Goal: Task Accomplishment & Management: Use online tool/utility

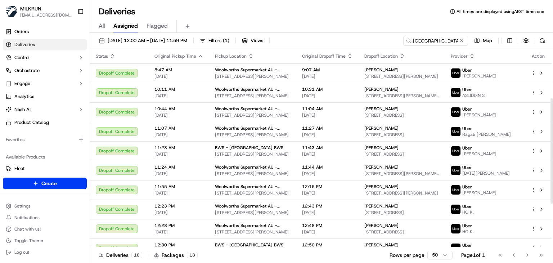
scroll to position [92, 0]
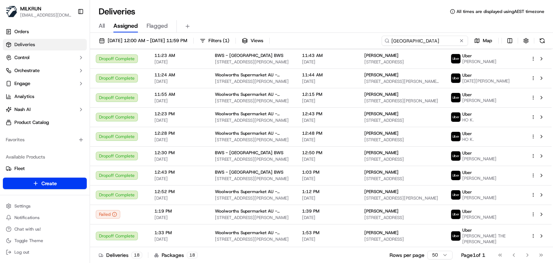
click at [439, 40] on input "West Ryde" at bounding box center [424, 41] width 86 height 10
paste input "Umina"
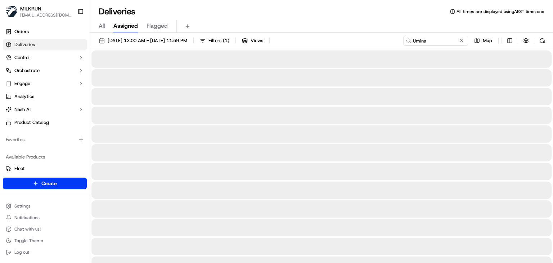
click at [385, 19] on div "All Assigned Flagged" at bounding box center [321, 24] width 463 height 15
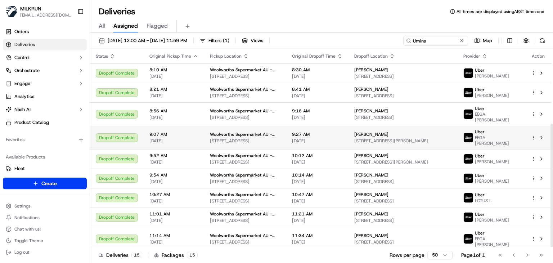
scroll to position [119, 0]
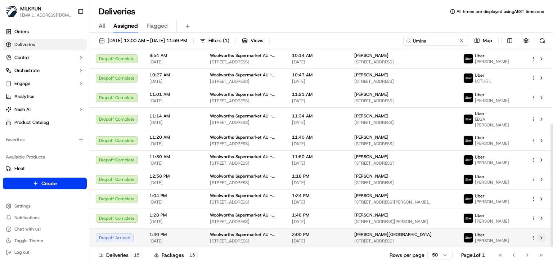
click at [542, 237] on button at bounding box center [541, 237] width 9 height 9
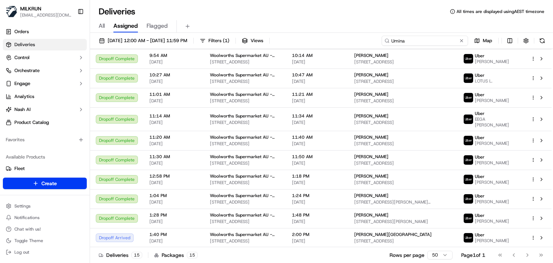
click at [436, 44] on input "Umina" at bounding box center [424, 41] width 86 height 10
paste input "Southern River"
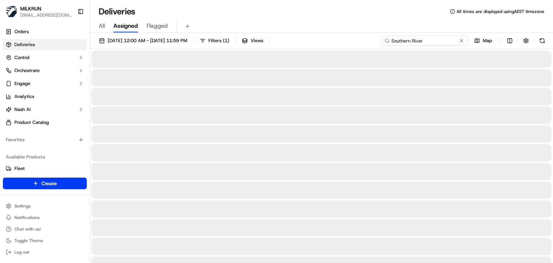
type input "Southern River"
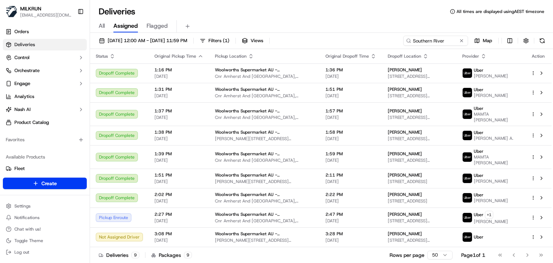
click at [354, 27] on div "All Assigned Flagged" at bounding box center [321, 26] width 463 height 13
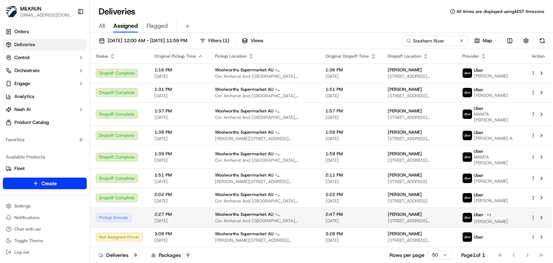
drag, startPoint x: 404, startPoint y: 208, endPoint x: 370, endPoint y: 208, distance: 33.5
click at [382, 208] on td "riki Valentine 6 Laming Wy, Piara Waters, WA 6112, AU" at bounding box center [419, 217] width 74 height 20
copy span "riki Valentine"
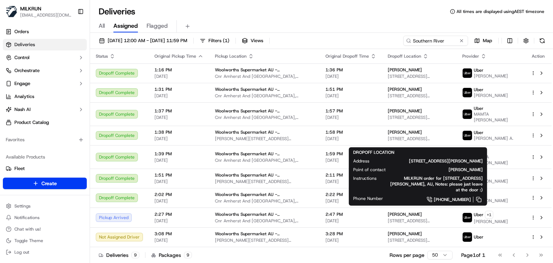
click at [345, 35] on div "21/09/2025 12:00 AM - 21/09/2025 11:59 PM Filters ( 1 ) Views Southern River Ma…" at bounding box center [321, 148] width 463 height 231
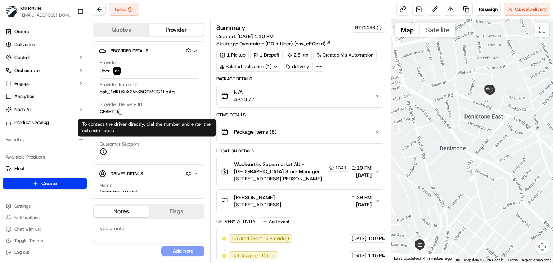
scroll to position [81, 0]
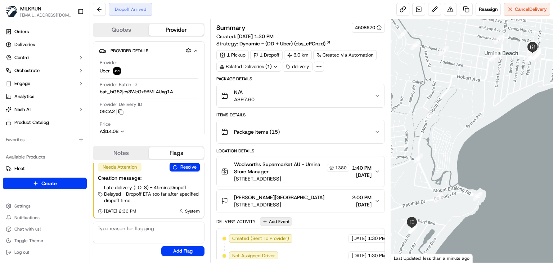
scroll to position [177, 0]
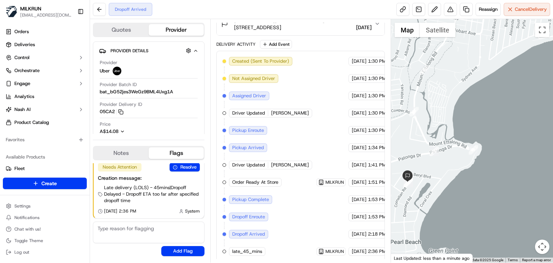
drag, startPoint x: 449, startPoint y: 197, endPoint x: 513, endPoint y: 175, distance: 67.9
click at [513, 175] on div at bounding box center [472, 140] width 162 height 243
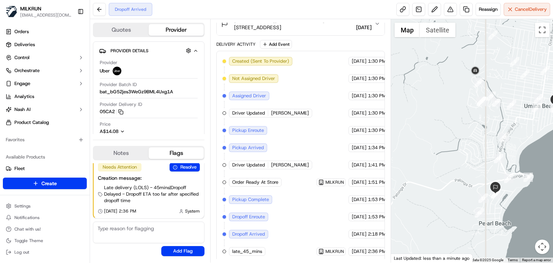
drag, startPoint x: 470, startPoint y: 165, endPoint x: 456, endPoint y: 182, distance: 21.7
click at [456, 182] on div at bounding box center [472, 140] width 162 height 243
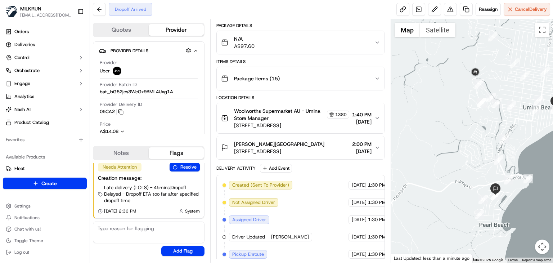
scroll to position [0, 0]
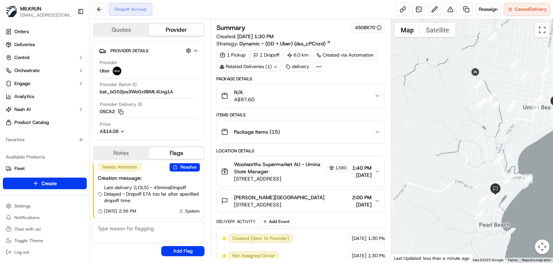
click at [267, 14] on div "Dropoff Arrived Reassign Cancel Delivery" at bounding box center [321, 9] width 463 height 19
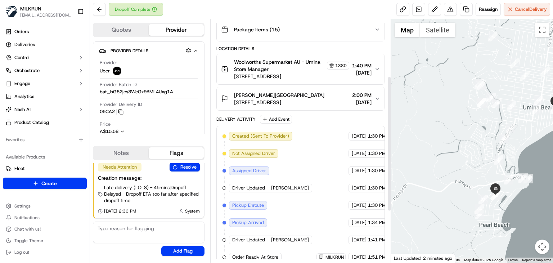
scroll to position [194, 0]
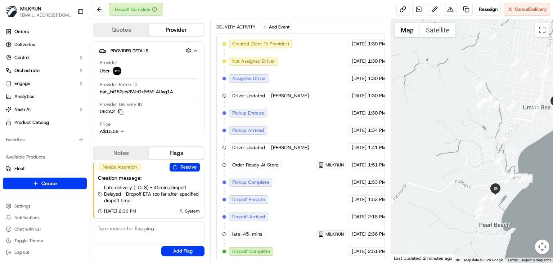
drag, startPoint x: 454, startPoint y: 166, endPoint x: 421, endPoint y: 151, distance: 36.6
click at [421, 151] on div at bounding box center [472, 140] width 162 height 243
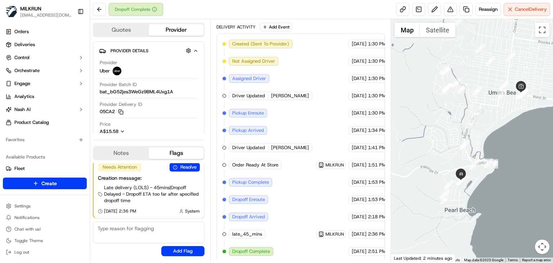
drag, startPoint x: 421, startPoint y: 151, endPoint x: 420, endPoint y: 161, distance: 10.5
click at [420, 161] on div at bounding box center [472, 140] width 162 height 243
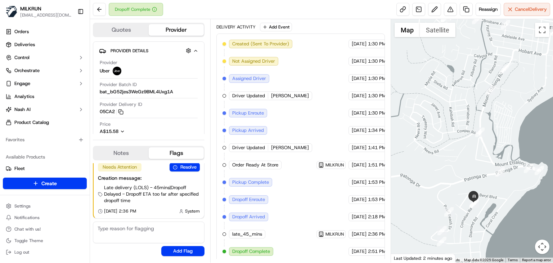
scroll to position [0, 0]
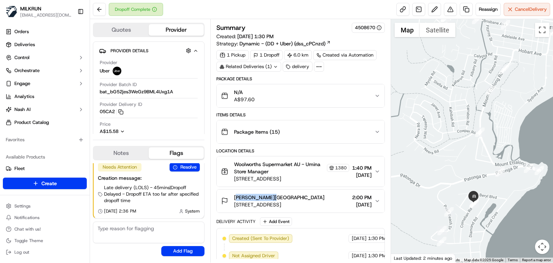
drag, startPoint x: 272, startPoint y: 193, endPoint x: 234, endPoint y: 194, distance: 37.8
click at [234, 194] on div "Shanon London" at bounding box center [279, 197] width 90 height 7
copy span "Shanon London"
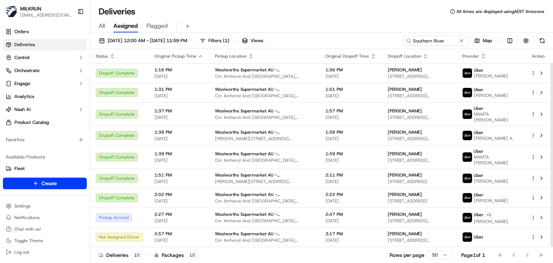
scroll to position [15, 0]
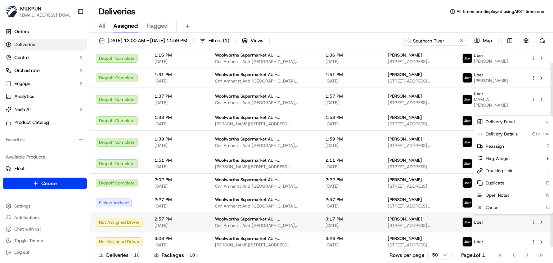
click at [532, 219] on html "MILKRUN [EMAIL_ADDRESS][DOMAIN_NAME] Toggle Sidebar Orders Deliveries Control O…" at bounding box center [276, 131] width 553 height 263
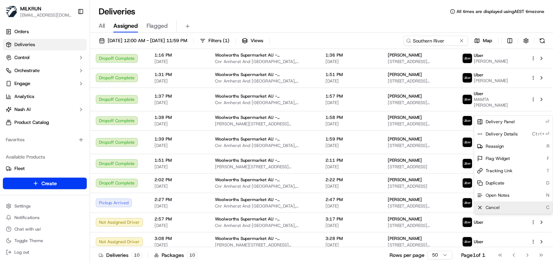
click at [509, 206] on div "Cancel C" at bounding box center [513, 207] width 78 height 12
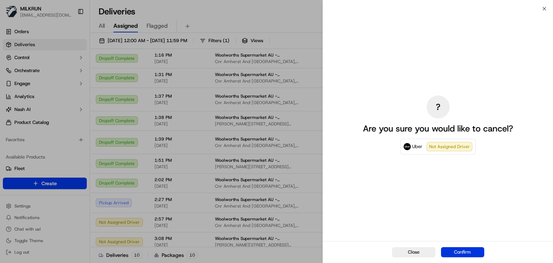
click at [476, 251] on button "Confirm" at bounding box center [462, 252] width 43 height 10
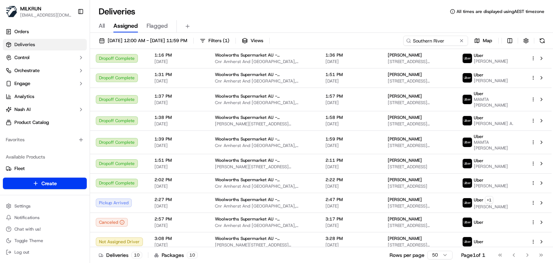
click at [375, 253] on div "Deliveries 10 Packages 10 Rows per page 50 Page 1 of 1 Go to first page Go to p…" at bounding box center [321, 254] width 463 height 16
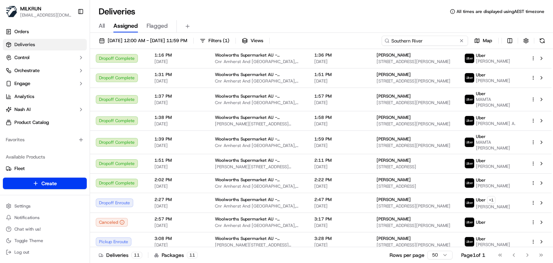
click at [450, 38] on input "Southern River" at bounding box center [424, 41] width 86 height 10
paste input "Newtown"
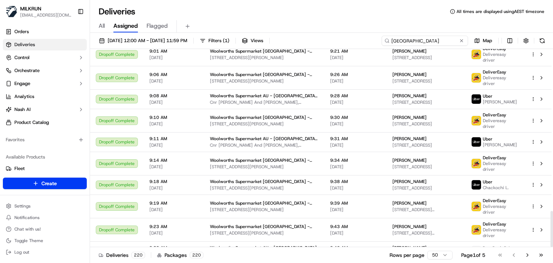
scroll to position [885, 0]
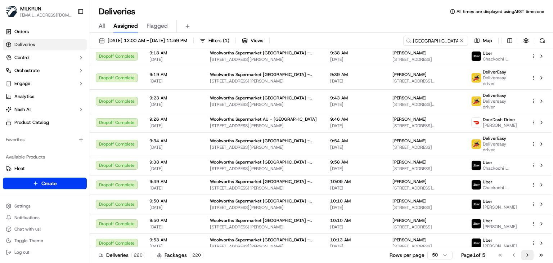
click at [530, 255] on button "Go to next page" at bounding box center [527, 255] width 12 height 10
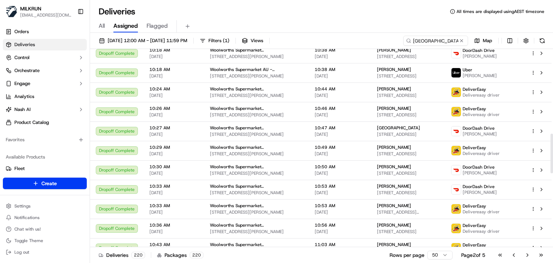
scroll to position [796, 0]
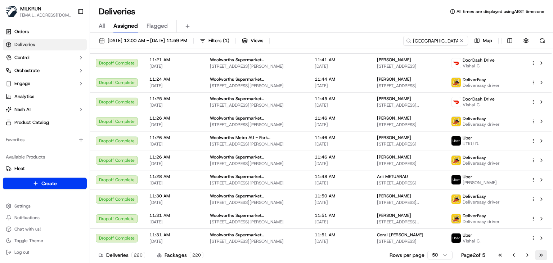
click at [544, 257] on button "Go to last page" at bounding box center [541, 255] width 12 height 10
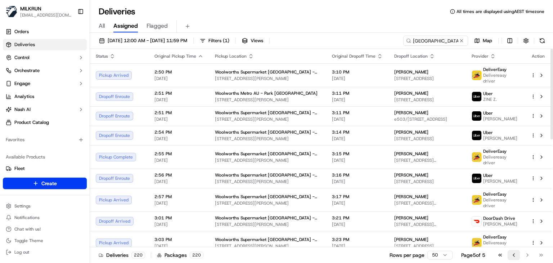
click at [514, 258] on button "Go to previous page" at bounding box center [513, 255] width 12 height 10
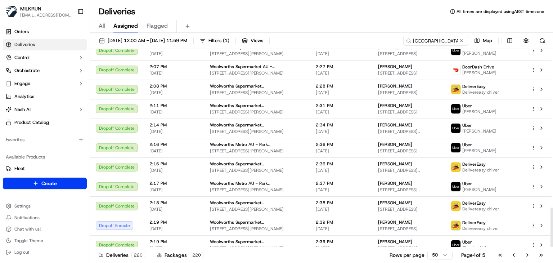
scroll to position [792, 0]
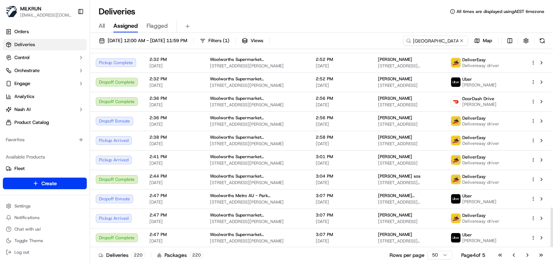
click at [325, 23] on div "All Assigned Flagged" at bounding box center [321, 26] width 463 height 13
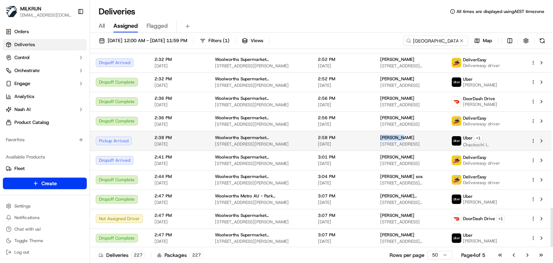
drag, startPoint x: 366, startPoint y: 139, endPoint x: 359, endPoint y: 139, distance: 6.5
click at [374, 139] on td "Lucy Penn 61 Central Terrace, Kelburn, Wellington Region 6012, NZ" at bounding box center [409, 141] width 71 height 20
copy span "Lucy Penn"
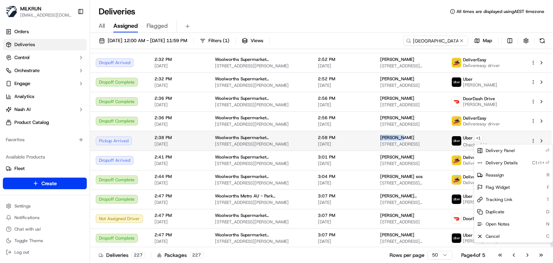
click at [532, 141] on html "MILKRUN ssubedi2@woolworths.com.au Toggle Sidebar Orders Deliveries Control Orc…" at bounding box center [276, 131] width 553 height 263
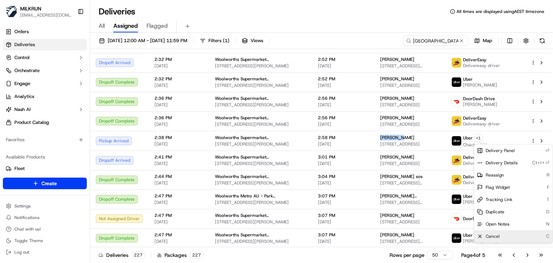
click at [494, 234] on span "Cancel" at bounding box center [492, 236] width 14 height 6
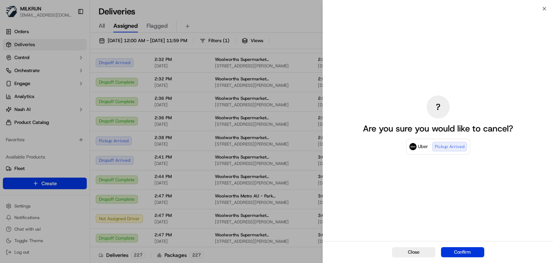
click at [462, 255] on button "Confirm" at bounding box center [462, 252] width 43 height 10
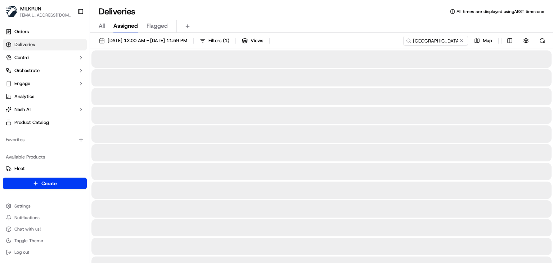
click at [298, 27] on div "All Assigned Flagged" at bounding box center [321, 26] width 463 height 13
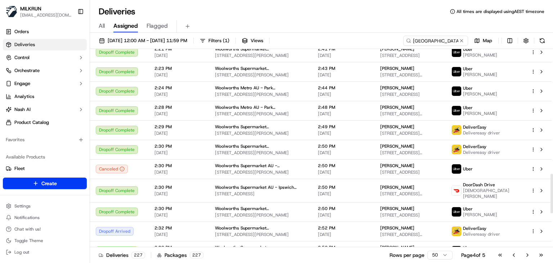
scroll to position [792, 0]
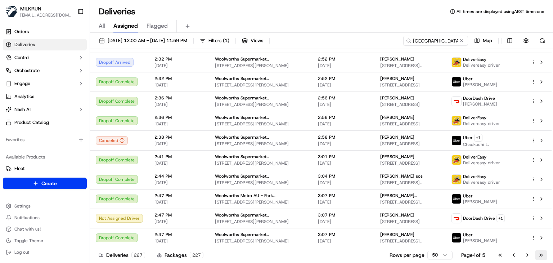
click at [540, 254] on button "Go to last page" at bounding box center [541, 255] width 12 height 10
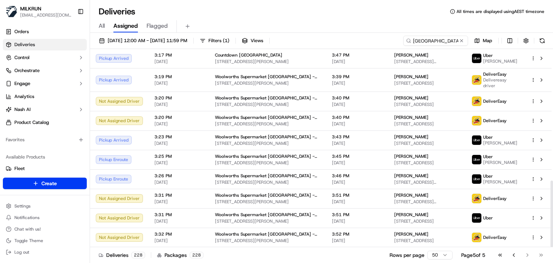
scroll to position [391, 0]
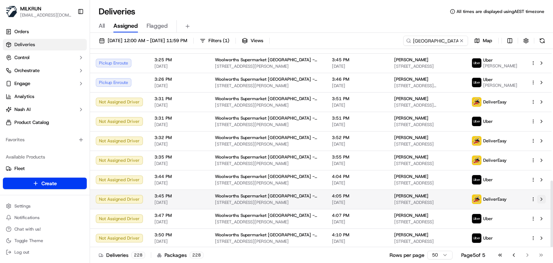
click at [540, 198] on button at bounding box center [541, 199] width 9 height 9
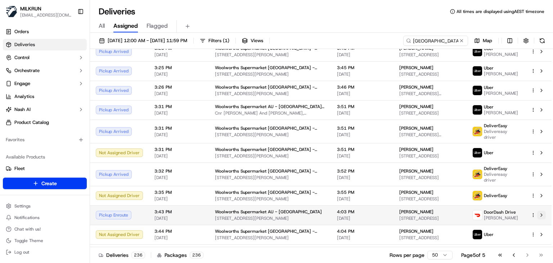
scroll to position [399, 0]
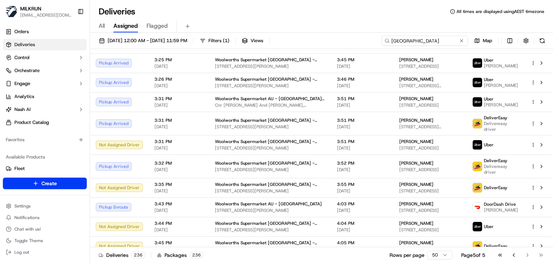
click at [441, 39] on input "Newtown" at bounding box center [424, 41] width 86 height 10
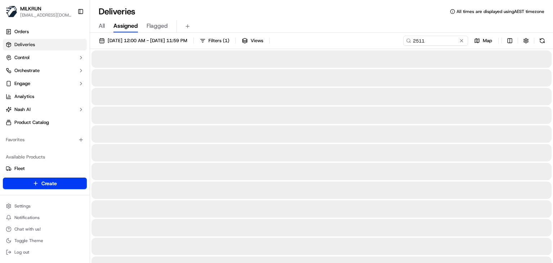
click at [345, 12] on div "Deliveries All times are displayed using AEST timezone" at bounding box center [321, 12] width 463 height 12
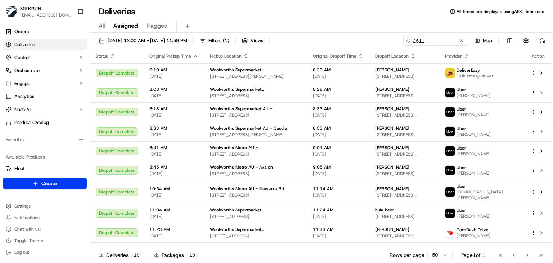
click at [294, 3] on div "Deliveries All times are displayed using AEST timezone All Assigned Flagged 21/…" at bounding box center [321, 131] width 463 height 263
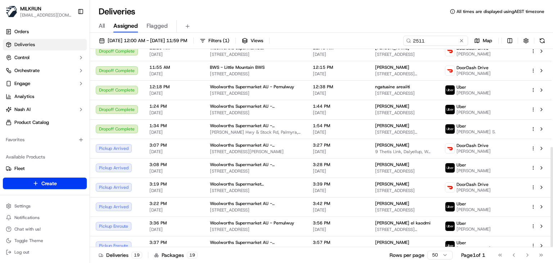
scroll to position [193, 0]
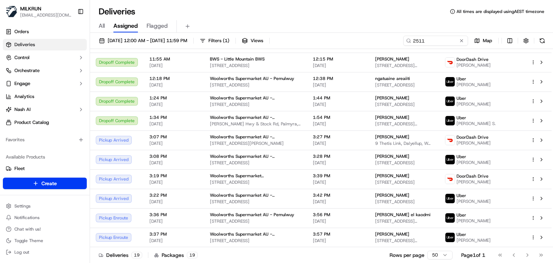
click at [367, 250] on div "Deliveries 19 Packages 19 Rows per page 50 Page 1 of 1 Go to first page Go to p…" at bounding box center [321, 254] width 463 height 16
click at [432, 41] on input "2511" at bounding box center [424, 41] width 86 height 10
paste input "Newtown"
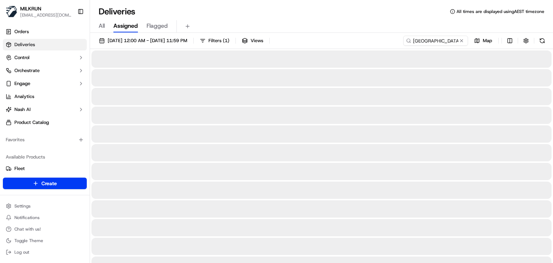
click at [387, 24] on div "All Assigned Flagged" at bounding box center [321, 26] width 463 height 13
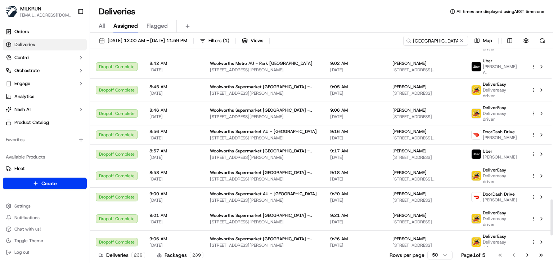
scroll to position [885, 0]
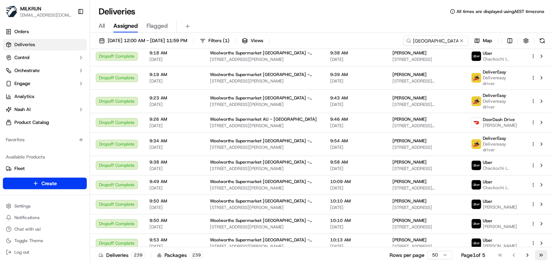
click at [537, 257] on button "Go to last page" at bounding box center [541, 255] width 12 height 10
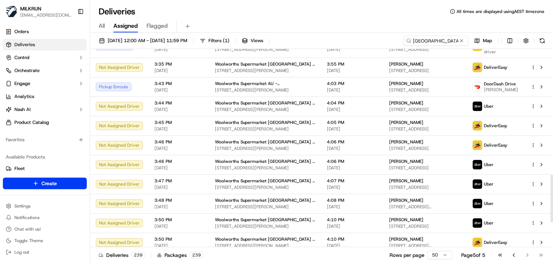
scroll to position [519, 0]
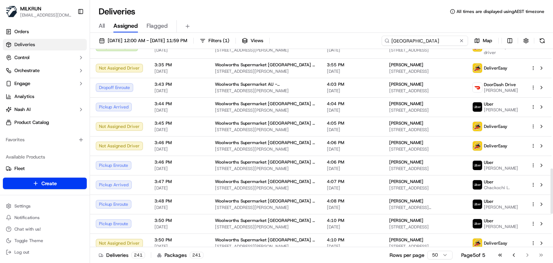
click at [439, 36] on input "Newtown" at bounding box center [424, 41] width 86 height 10
paste input "Southern River"
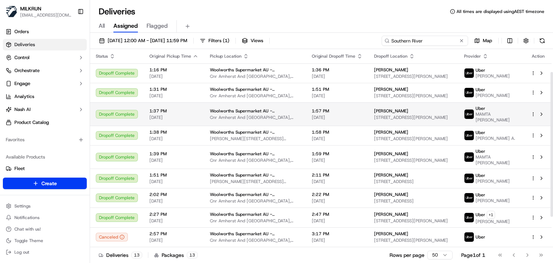
scroll to position [73, 0]
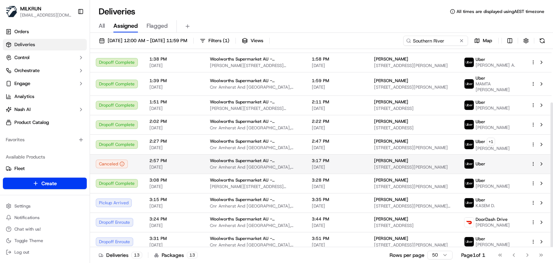
drag, startPoint x: 401, startPoint y: 155, endPoint x: 373, endPoint y: 157, distance: 28.1
click at [374, 158] on div "riki Valentine" at bounding box center [413, 161] width 79 height 6
copy span "riki Valentine"
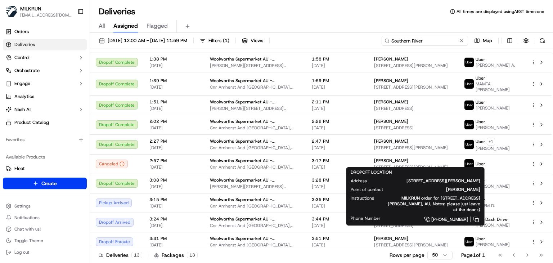
click at [450, 42] on input "Southern River" at bounding box center [424, 41] width 86 height 10
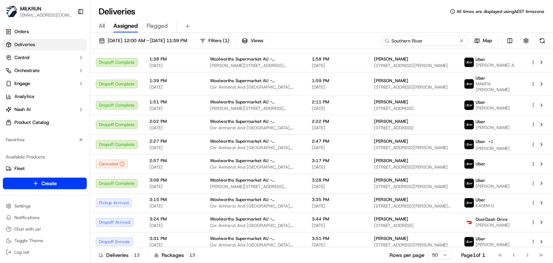
click at [450, 42] on input "Southern River" at bounding box center [424, 41] width 86 height 10
paste input "Johnsonville Mall"
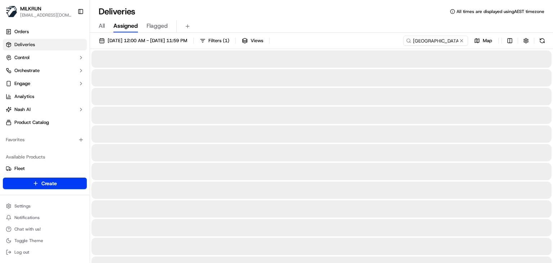
click at [392, 26] on div "All Assigned Flagged" at bounding box center [321, 26] width 463 height 13
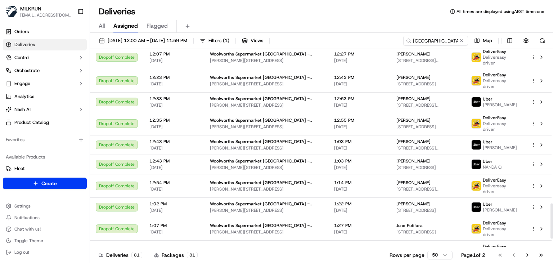
scroll to position [912, 0]
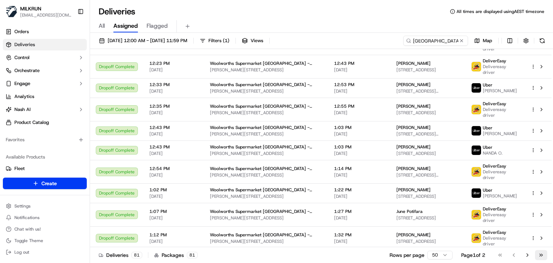
drag, startPoint x: 541, startPoint y: 260, endPoint x: 541, endPoint y: 256, distance: 4.0
click at [541, 256] on div "Deliveries 81 Packages 81 Rows per page 50 Page 1 of 2 Go to first page Go to p…" at bounding box center [321, 254] width 463 height 16
click at [541, 256] on button "Go to last page" at bounding box center [541, 255] width 12 height 10
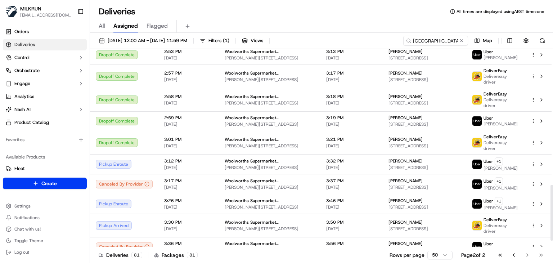
scroll to position [503, 0]
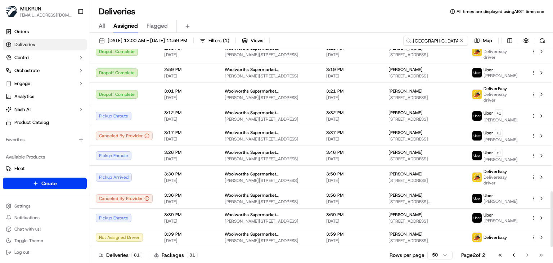
click at [355, 252] on div "Deliveries 81 Packages 81 Rows per page 50 Page 2 of 2 Go to first page Go to p…" at bounding box center [321, 254] width 463 height 16
click at [451, 42] on input "Johnsonville Mall" at bounding box center [424, 41] width 86 height 10
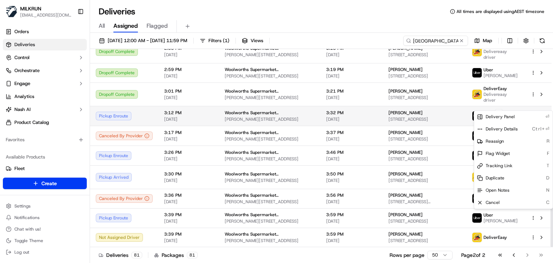
click at [531, 107] on html "MILKRUN ssubedi2@woolworths.com.au Toggle Sidebar Orders Deliveries Control Orc…" at bounding box center [276, 131] width 553 height 263
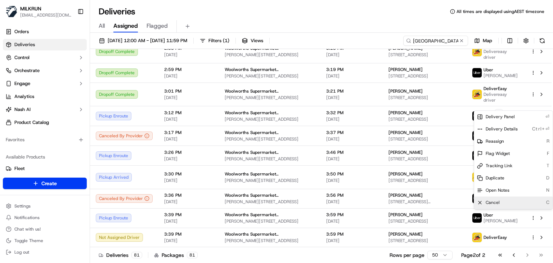
click at [505, 201] on div "Cancel C" at bounding box center [513, 202] width 78 height 12
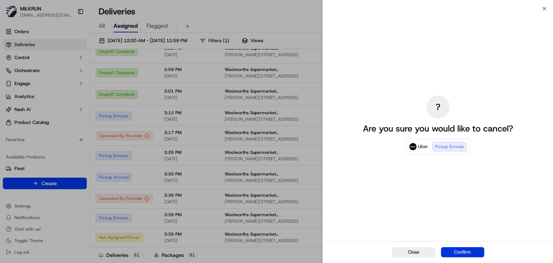
click at [478, 250] on button "Confirm" at bounding box center [462, 252] width 43 height 10
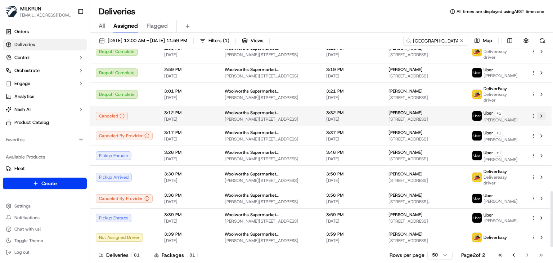
click at [540, 112] on button at bounding box center [541, 116] width 9 height 9
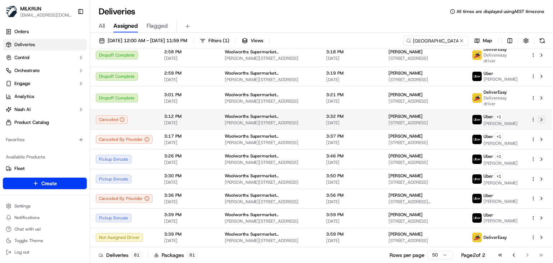
scroll to position [499, 0]
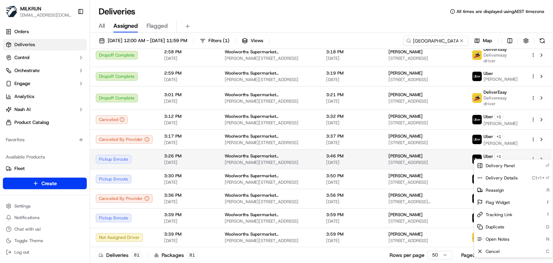
click at [534, 156] on html "MILKRUN ssubedi2@woolworths.com.au Toggle Sidebar Orders Deliveries Control Orc…" at bounding box center [276, 131] width 553 height 263
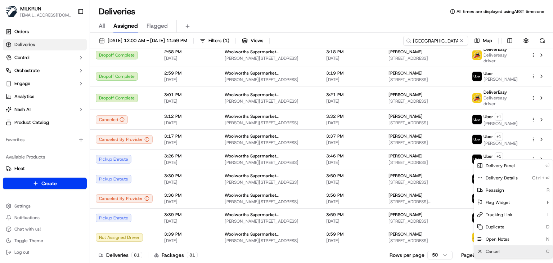
click at [495, 248] on div "Cancel C" at bounding box center [513, 251] width 78 height 12
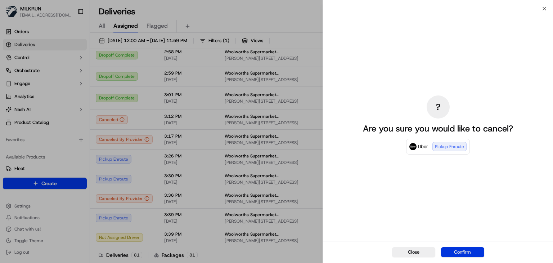
click at [474, 251] on button "Confirm" at bounding box center [462, 252] width 43 height 10
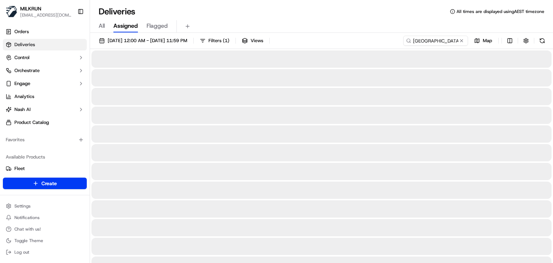
click at [240, 21] on div "All Assigned Flagged" at bounding box center [321, 26] width 463 height 13
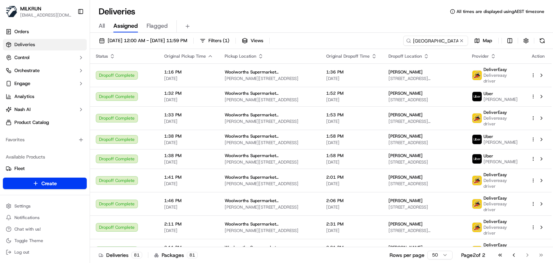
click at [307, 13] on div "Deliveries All times are displayed using AEST timezone" at bounding box center [321, 12] width 463 height 12
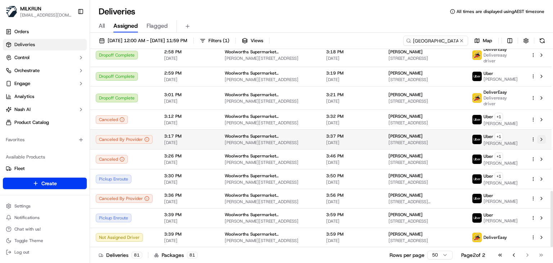
click at [539, 135] on button at bounding box center [541, 139] width 9 height 9
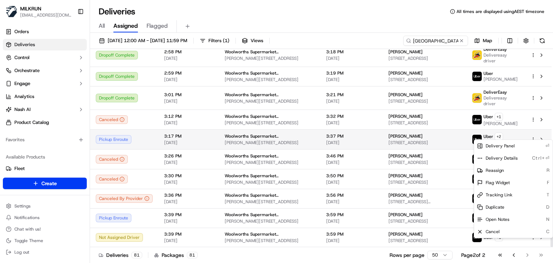
click at [534, 135] on html "MILKRUN ssubedi2@woolworths.com.au Toggle Sidebar Orders Deliveries Control Orc…" at bounding box center [276, 131] width 553 height 263
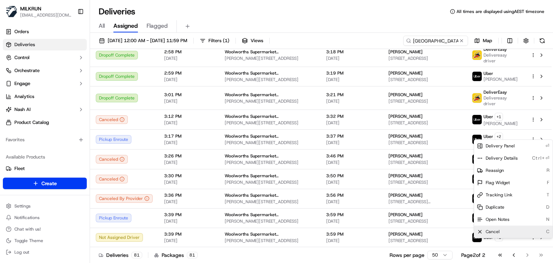
click at [490, 235] on div "Cancel C" at bounding box center [513, 231] width 78 height 12
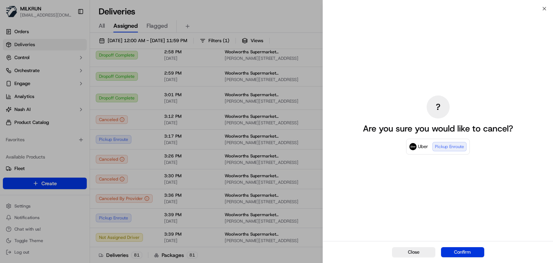
click at [464, 254] on button "Confirm" at bounding box center [462, 252] width 43 height 10
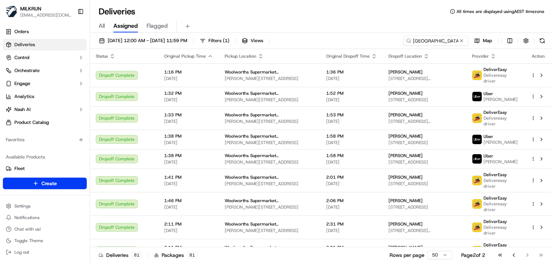
click at [310, 9] on div "Deliveries All times are displayed using AEST timezone" at bounding box center [321, 12] width 463 height 12
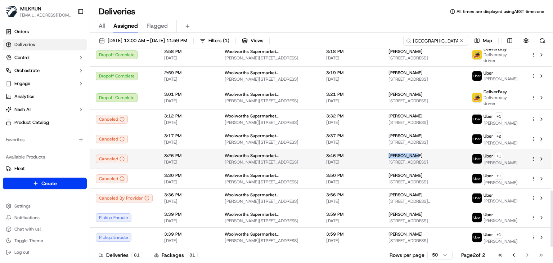
drag, startPoint x: 391, startPoint y: 153, endPoint x: 362, endPoint y: 151, distance: 28.5
click at [382, 151] on td "Ellen Twiss 11 Box Hill, Khandallah, Wellington 6035, NZ" at bounding box center [423, 159] width 83 height 20
copy span "Ellen Twiss"
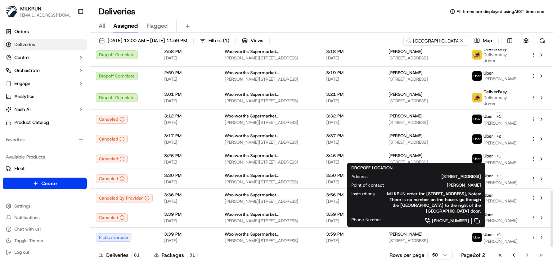
click at [297, 14] on div "Deliveries All times are displayed using AEST timezone" at bounding box center [321, 12] width 463 height 12
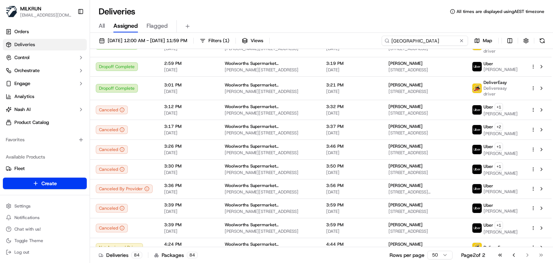
click at [445, 39] on input "Johnsonville Mall" at bounding box center [424, 41] width 86 height 10
paste input "Mt Eden"
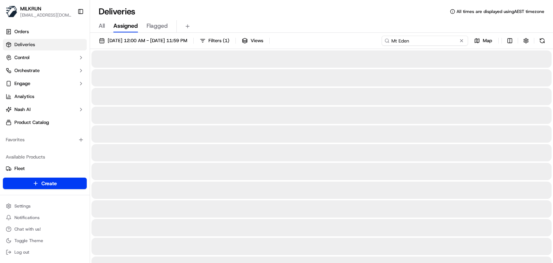
type input "Mt Eden"
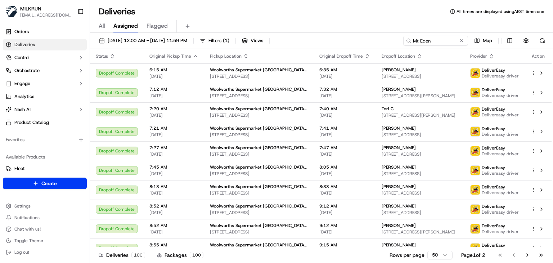
click at [322, 6] on div "Deliveries All times are displayed using AEST timezone" at bounding box center [321, 12] width 463 height 12
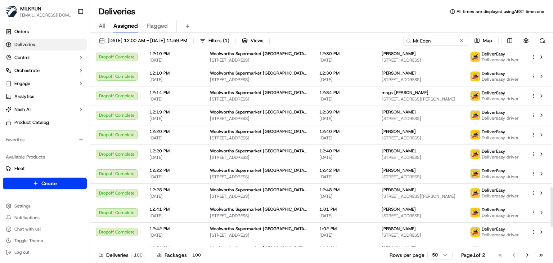
scroll to position [792, 0]
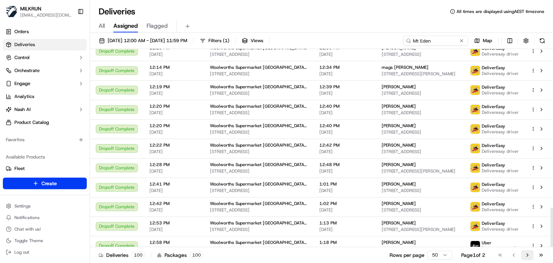
click at [529, 254] on button "Go to next page" at bounding box center [527, 255] width 12 height 10
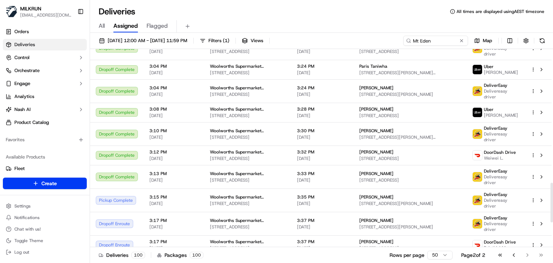
scroll to position [668, 0]
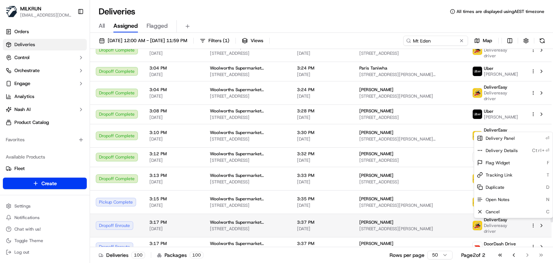
click at [534, 128] on html "MILKRUN ssubedi2@woolworths.com.au Toggle Sidebar Orders Deliveries Control Orc…" at bounding box center [276, 131] width 553 height 263
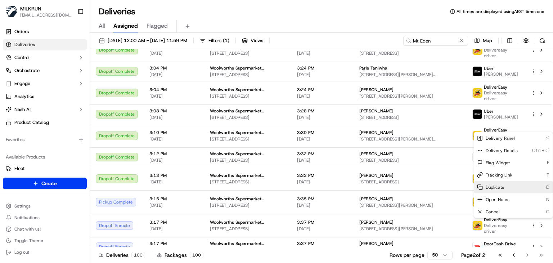
click at [495, 188] on span "Duplicate" at bounding box center [494, 187] width 19 height 6
click at [375, 20] on html "MILKRUN ssubedi2@woolworths.com.au Toggle Sidebar Orders Deliveries Control Orc…" at bounding box center [276, 131] width 553 height 263
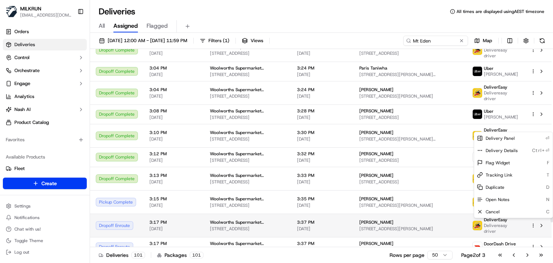
click at [533, 130] on html "MILKRUN ssubedi2@woolworths.com.au Toggle Sidebar Orders Deliveries Control Orc…" at bounding box center [276, 131] width 553 height 263
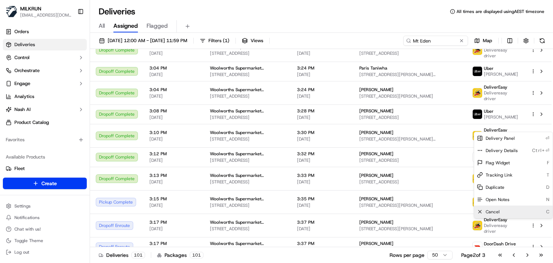
click at [505, 210] on div "Cancel C" at bounding box center [513, 211] width 78 height 12
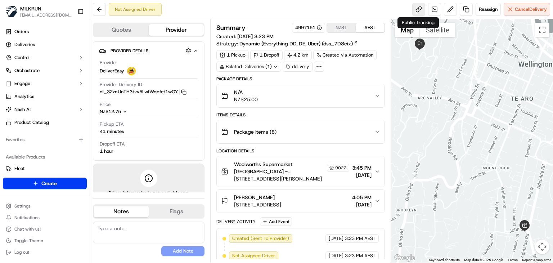
click at [419, 10] on link at bounding box center [418, 9] width 13 height 13
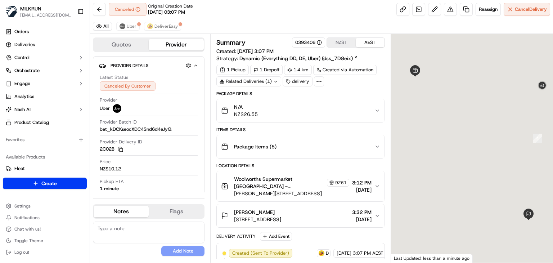
scroll to position [124, 0]
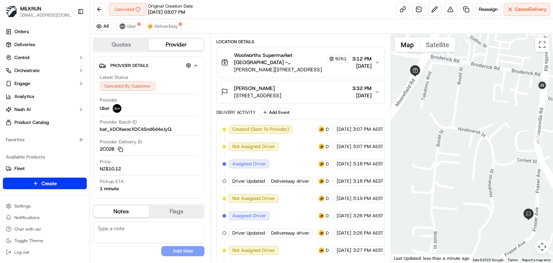
click at [376, 91] on icon "button" at bounding box center [377, 92] width 6 height 6
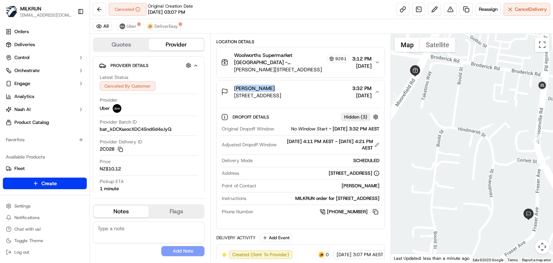
drag, startPoint x: 269, startPoint y: 85, endPoint x: 234, endPoint y: 85, distance: 36.0
click at [234, 85] on div "Fred LeBlanc" at bounding box center [257, 88] width 47 height 7
copy span "Fred LeBlanc"
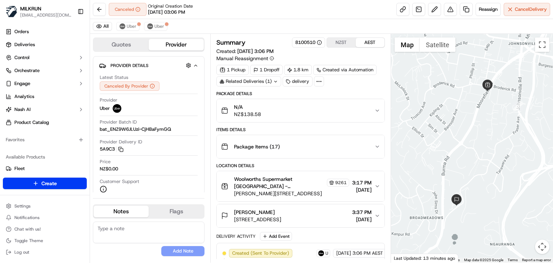
scroll to position [76, 0]
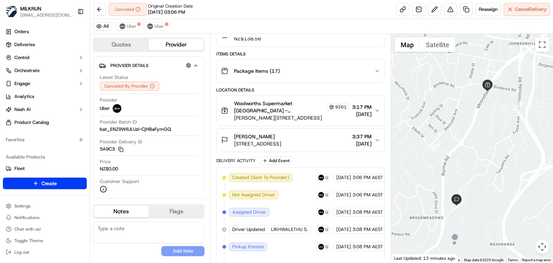
click at [375, 140] on icon "button" at bounding box center [377, 140] width 6 height 6
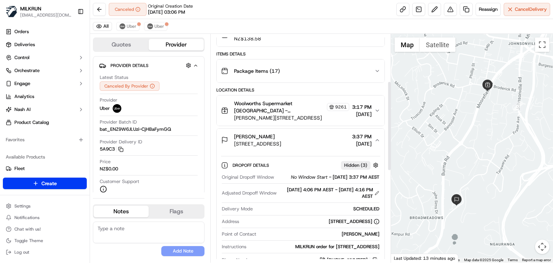
scroll to position [121, 0]
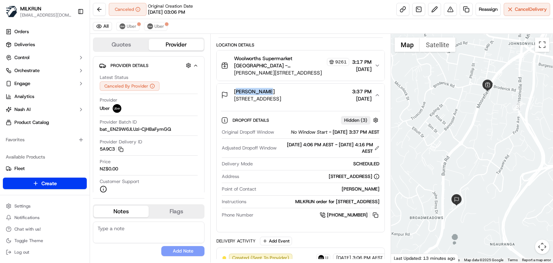
drag, startPoint x: 269, startPoint y: 91, endPoint x: 233, endPoint y: 92, distance: 36.0
click at [233, 92] on div "Robert Ward Unit 53/170 Fraser Avenue, Johnsonville, Wellington Region 6037, NZ" at bounding box center [251, 95] width 60 height 14
copy span "Robert Ward"
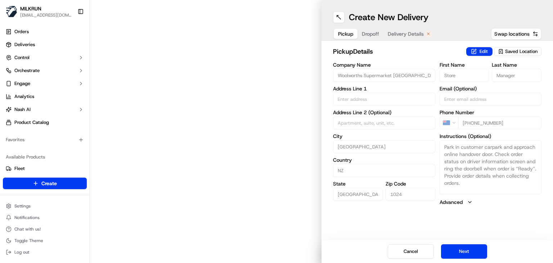
type input "[STREET_ADDRESS]"
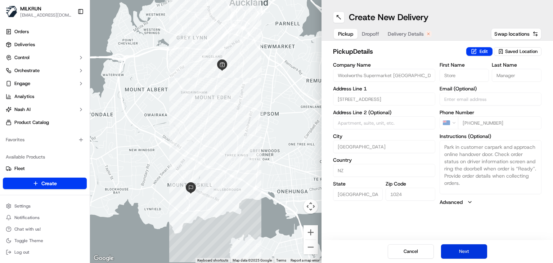
click at [462, 249] on button "Next" at bounding box center [464, 251] width 46 height 14
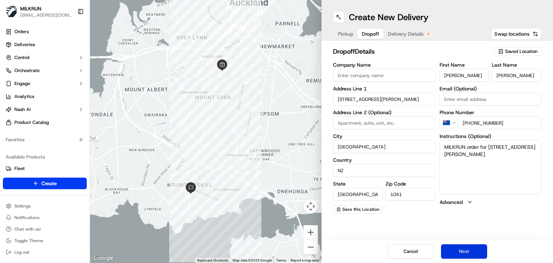
click at [462, 249] on button "Next" at bounding box center [464, 251] width 46 height 14
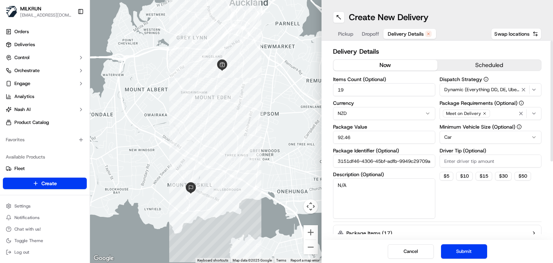
click at [391, 68] on button "now" at bounding box center [385, 65] width 104 height 11
click at [468, 251] on button "Submit" at bounding box center [464, 251] width 46 height 14
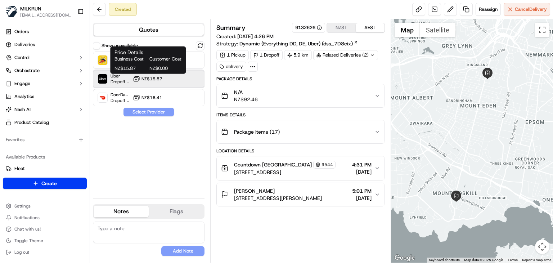
click at [163, 82] on div "Uber Dropoff ETA 36 minutes NZ$15.87" at bounding box center [149, 78] width 112 height 17
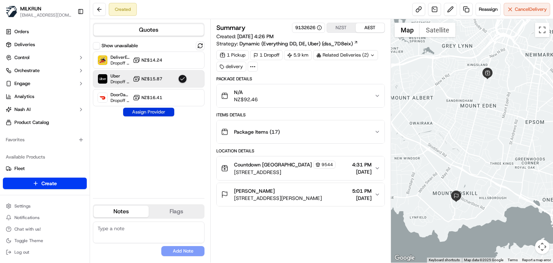
click at [151, 115] on button "Assign Provider" at bounding box center [148, 112] width 51 height 9
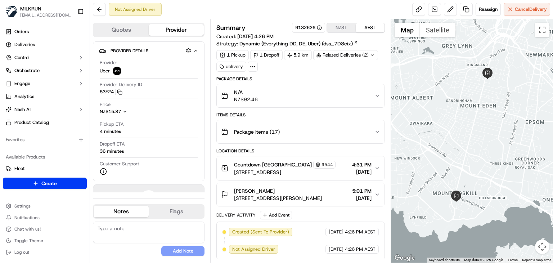
click at [375, 193] on icon "button" at bounding box center [377, 194] width 6 height 6
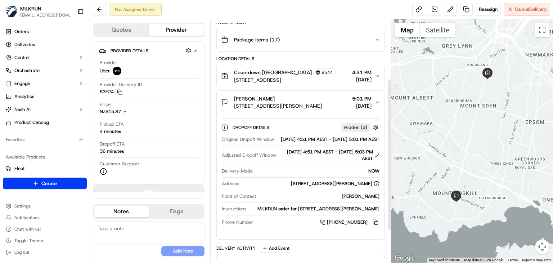
scroll to position [94, 0]
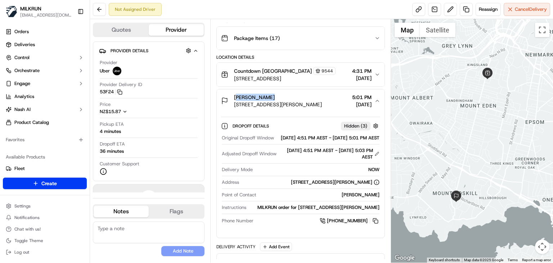
drag, startPoint x: 269, startPoint y: 97, endPoint x: 233, endPoint y: 97, distance: 36.0
click at [233, 97] on div "[PERSON_NAME] [STREET_ADDRESS][PERSON_NAME]" at bounding box center [271, 101] width 101 height 14
copy span "[PERSON_NAME]"
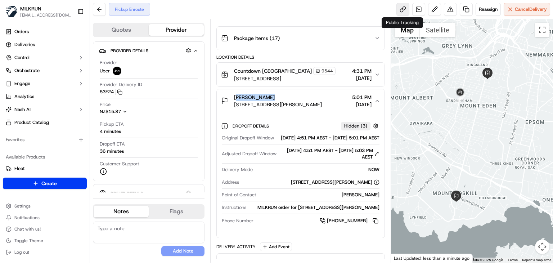
click at [403, 10] on link at bounding box center [402, 9] width 13 height 13
